Goal: Information Seeking & Learning: Learn about a topic

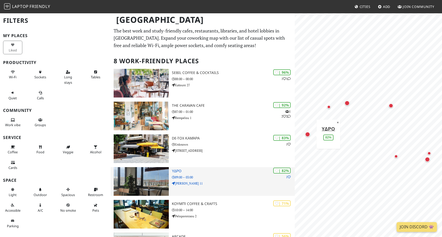
click at [175, 171] on h3 "ΥΔΡΟ" at bounding box center [233, 171] width 123 height 4
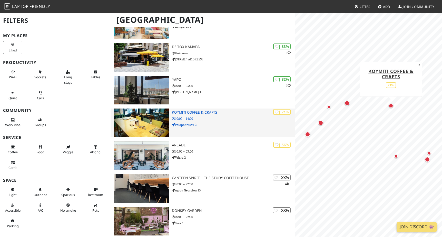
scroll to position [127, 0]
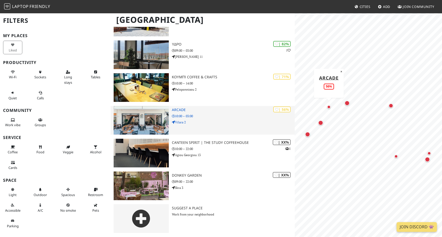
click at [176, 110] on h3 "ARCADE" at bounding box center [233, 110] width 123 height 4
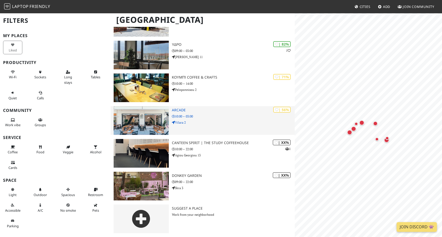
scroll to position [127, 0]
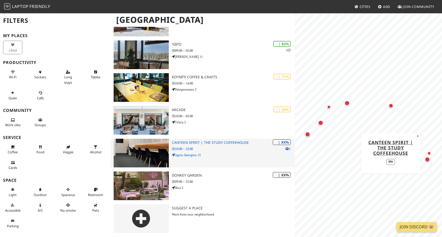
click at [140, 146] on img at bounding box center [141, 153] width 55 height 29
